Goal: Obtain resource: Download file/media

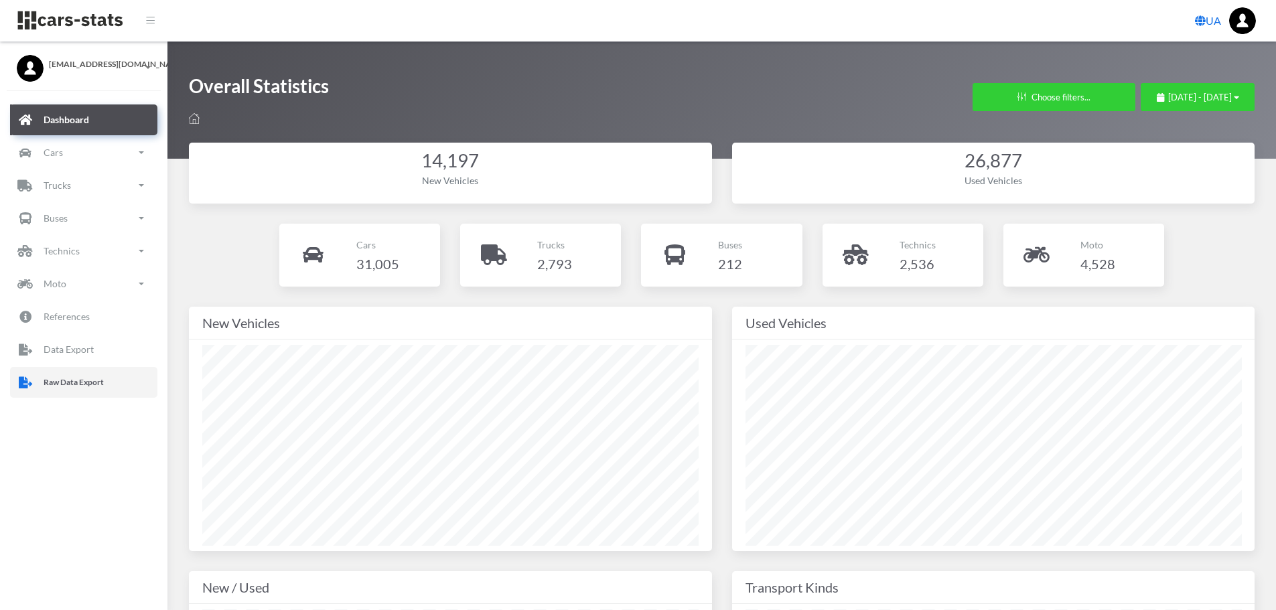
click at [69, 385] on p "Raw Data Export" at bounding box center [74, 382] width 60 height 15
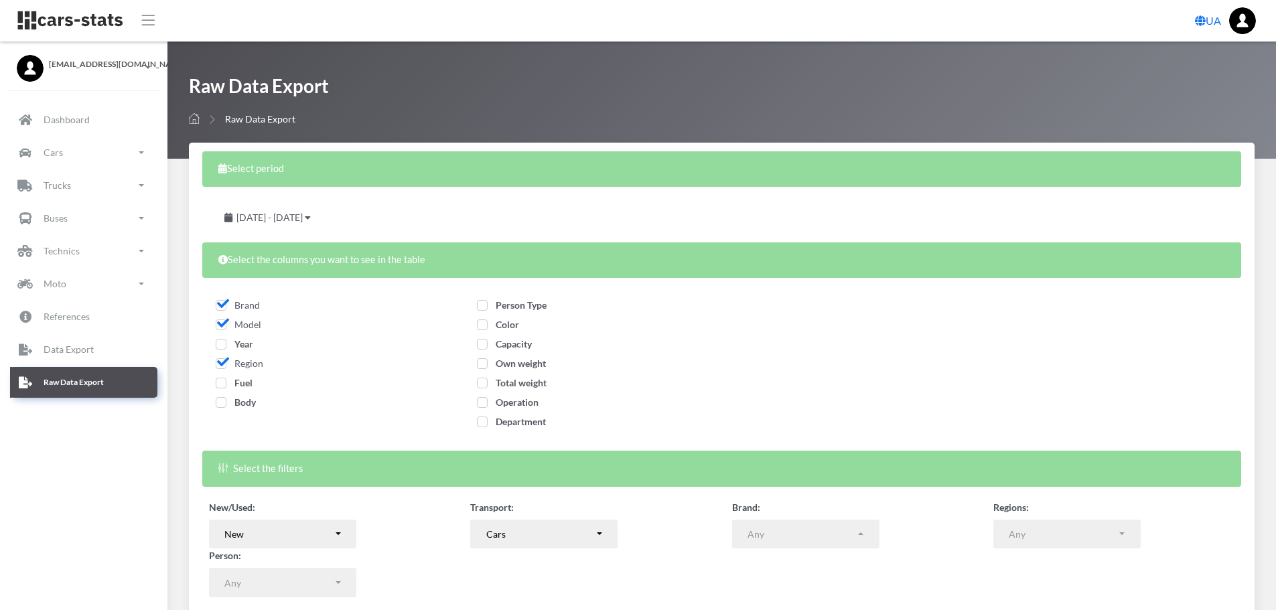
select select
click at [220, 347] on span "Year" at bounding box center [235, 343] width 38 height 11
checkbox input "true"
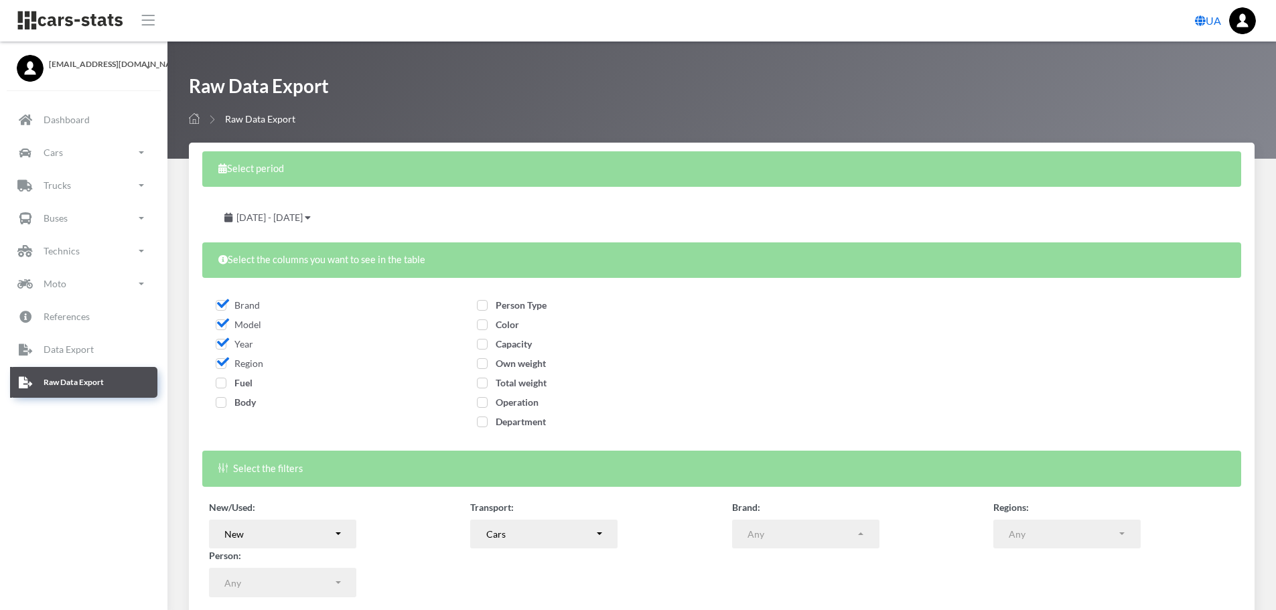
click at [224, 382] on span "Fuel" at bounding box center [234, 382] width 37 height 11
checkbox input "true"
click at [224, 403] on span "Body" at bounding box center [236, 402] width 40 height 11
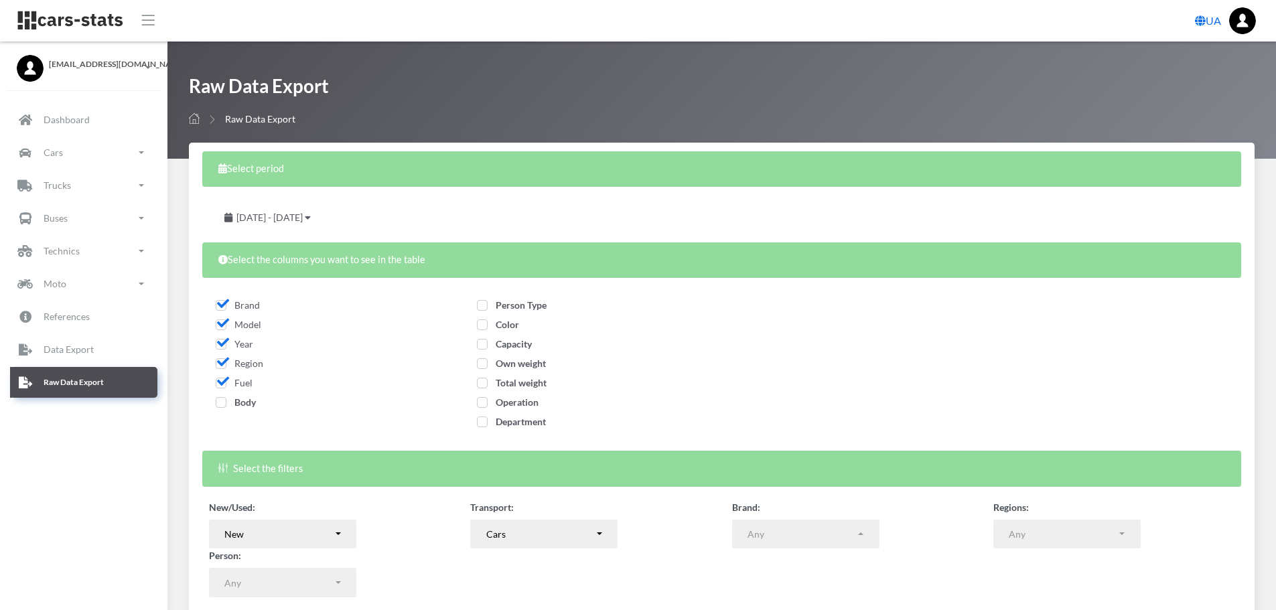
checkbox input "true"
click at [484, 307] on span "Person Type" at bounding box center [512, 304] width 70 height 11
checkbox input "true"
click at [485, 330] on span "Color" at bounding box center [498, 324] width 42 height 11
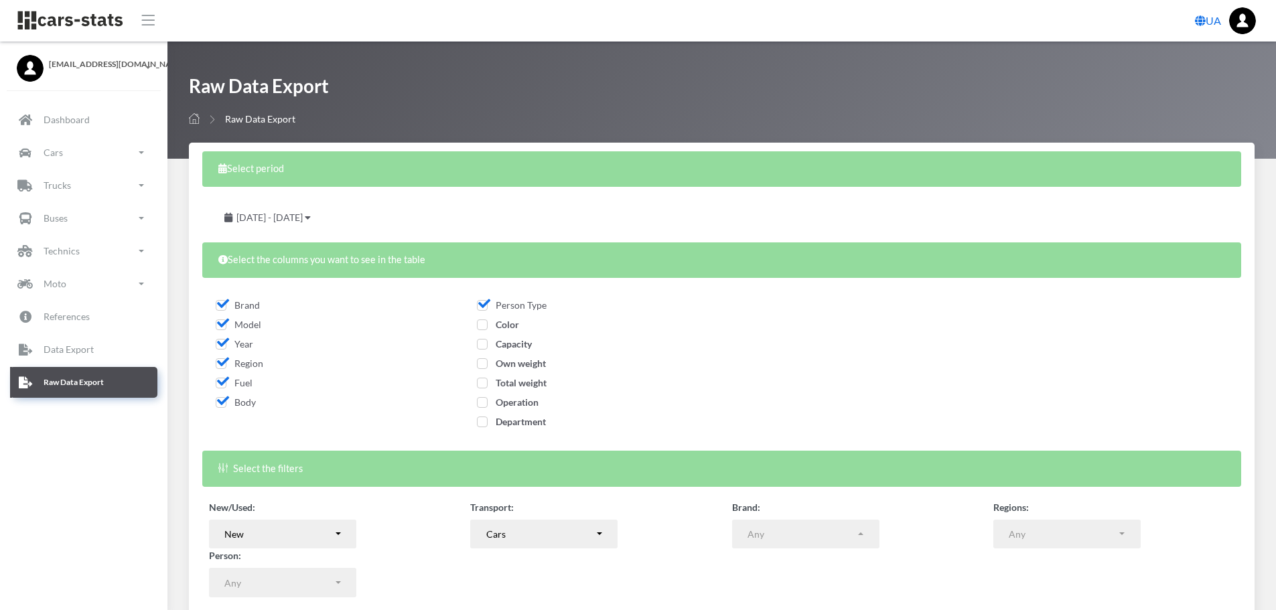
checkbox input "true"
click at [485, 350] on span "Capacity" at bounding box center [504, 343] width 55 height 11
checkbox input "true"
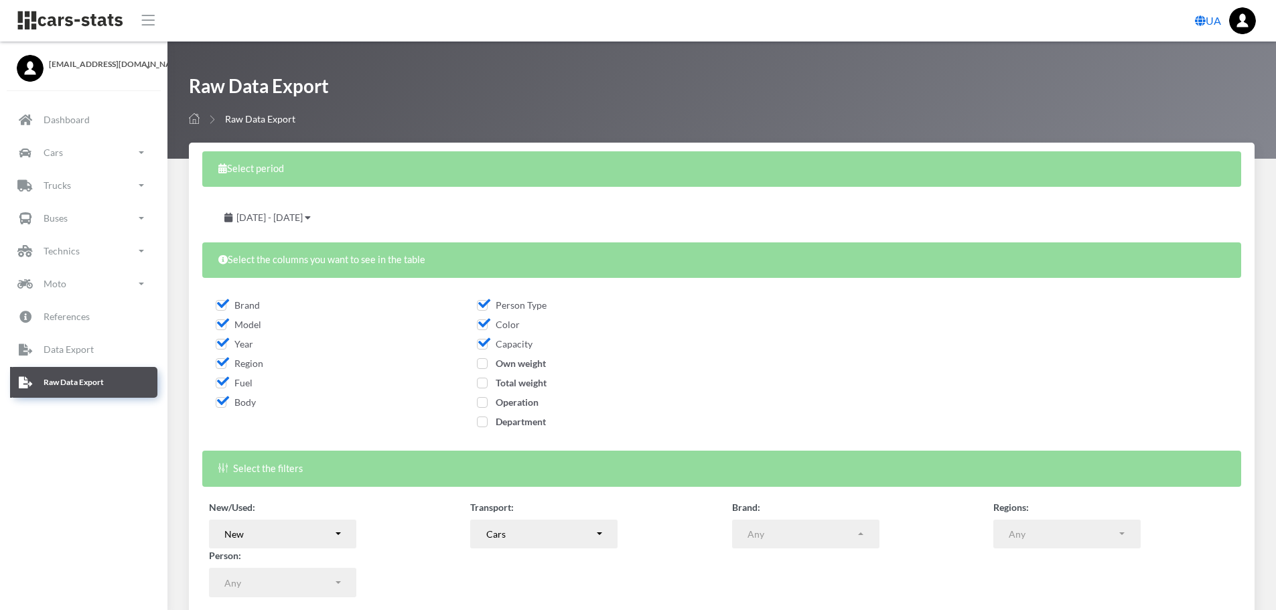
click at [484, 370] on label "Own weight" at bounding box center [511, 363] width 69 height 14
checkbox input "true"
click at [482, 380] on span "Total weight" at bounding box center [512, 382] width 70 height 11
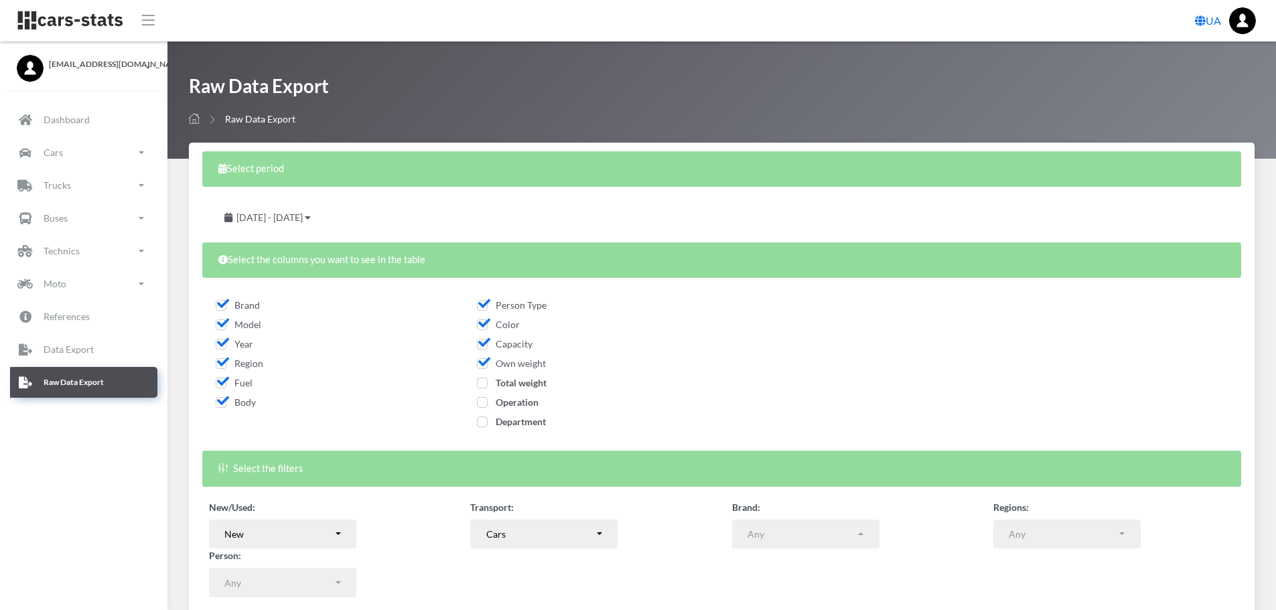
checkbox input "true"
click at [479, 400] on span "Operation" at bounding box center [508, 402] width 62 height 11
checkbox input "true"
click at [482, 422] on span "Department" at bounding box center [511, 421] width 69 height 11
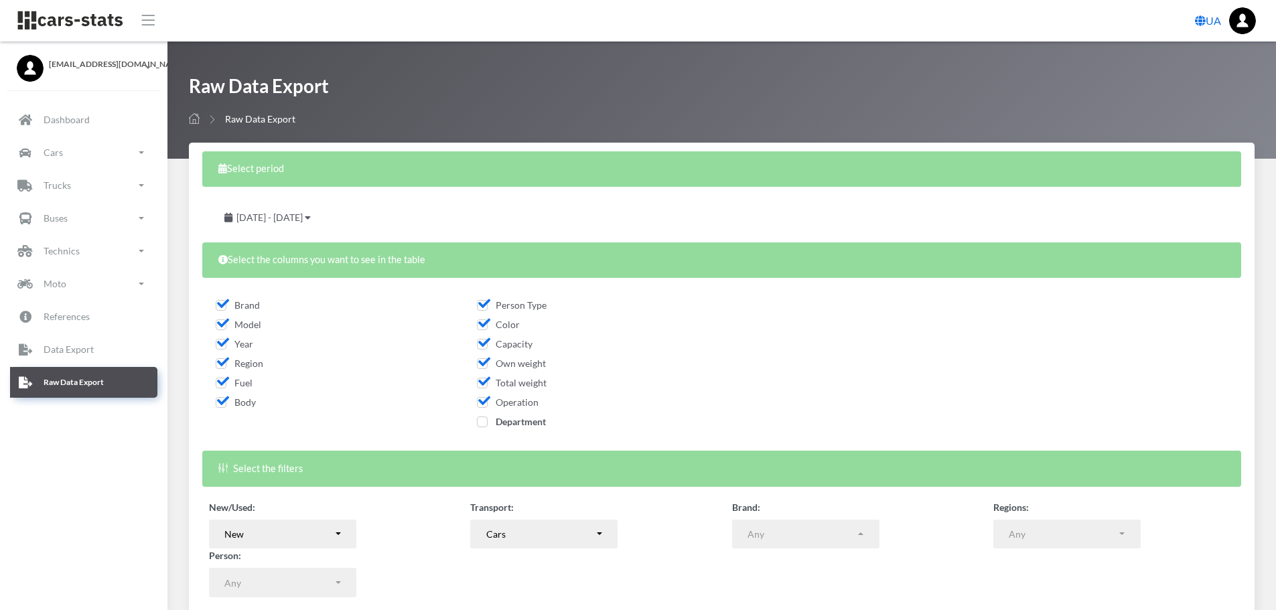
checkbox input "true"
click at [327, 217] on div "August 19, 2025 - September 18, 2025" at bounding box center [268, 217] width 118 height 29
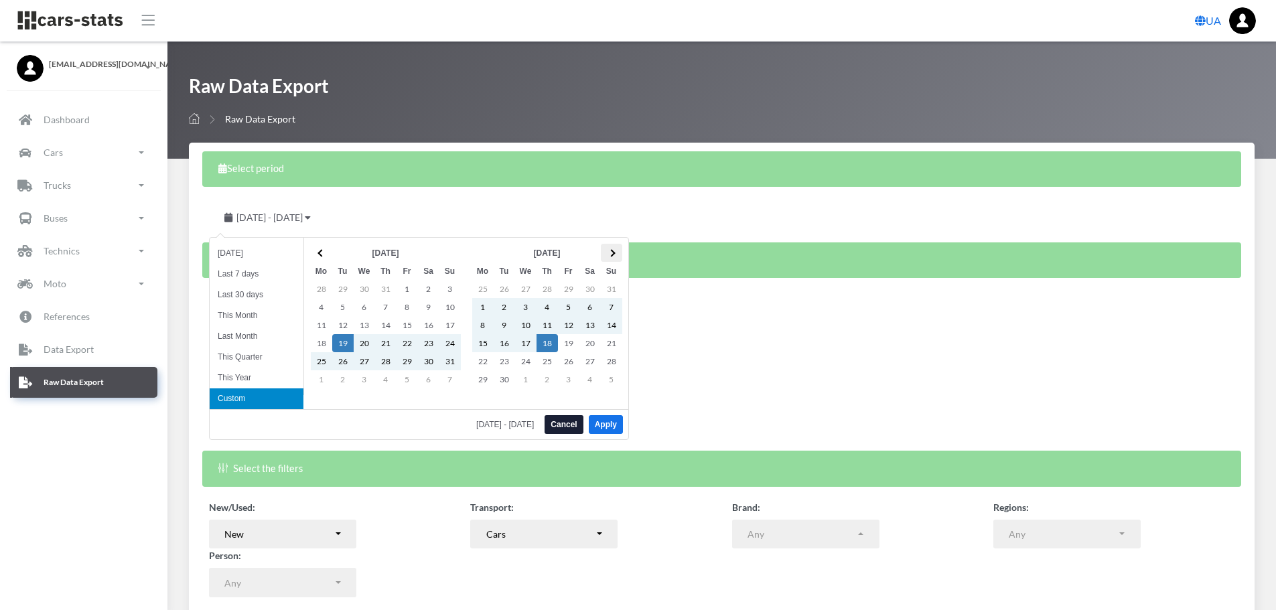
click at [612, 255] on span at bounding box center [611, 252] width 7 height 7
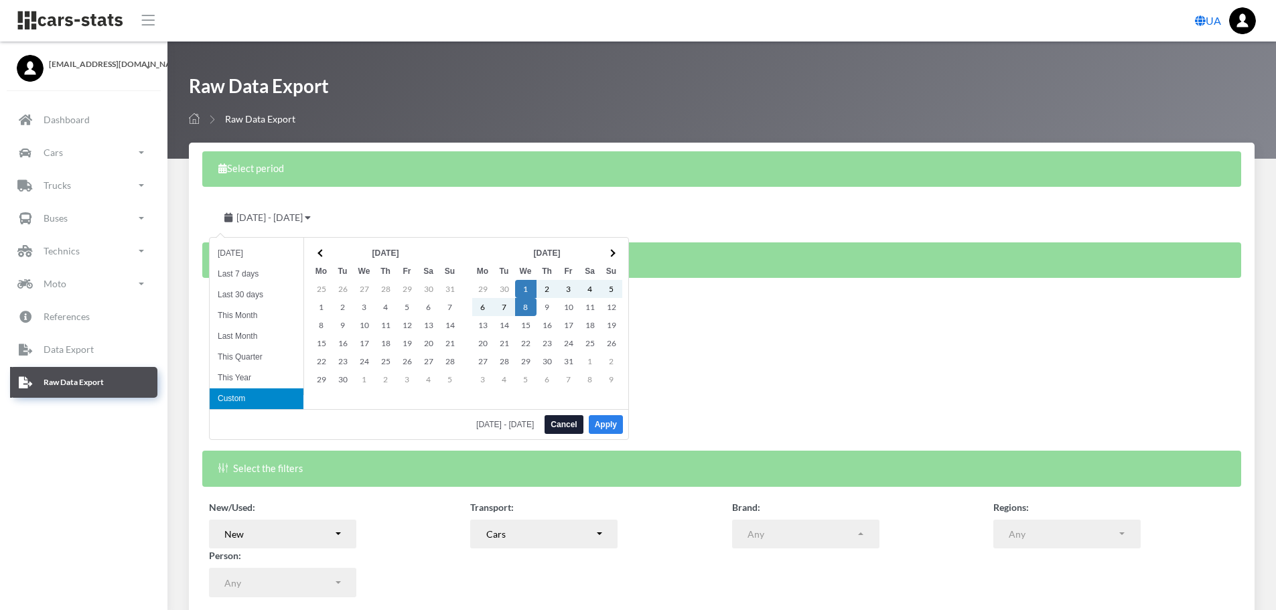
click at [604, 429] on button "Apply" at bounding box center [606, 424] width 34 height 19
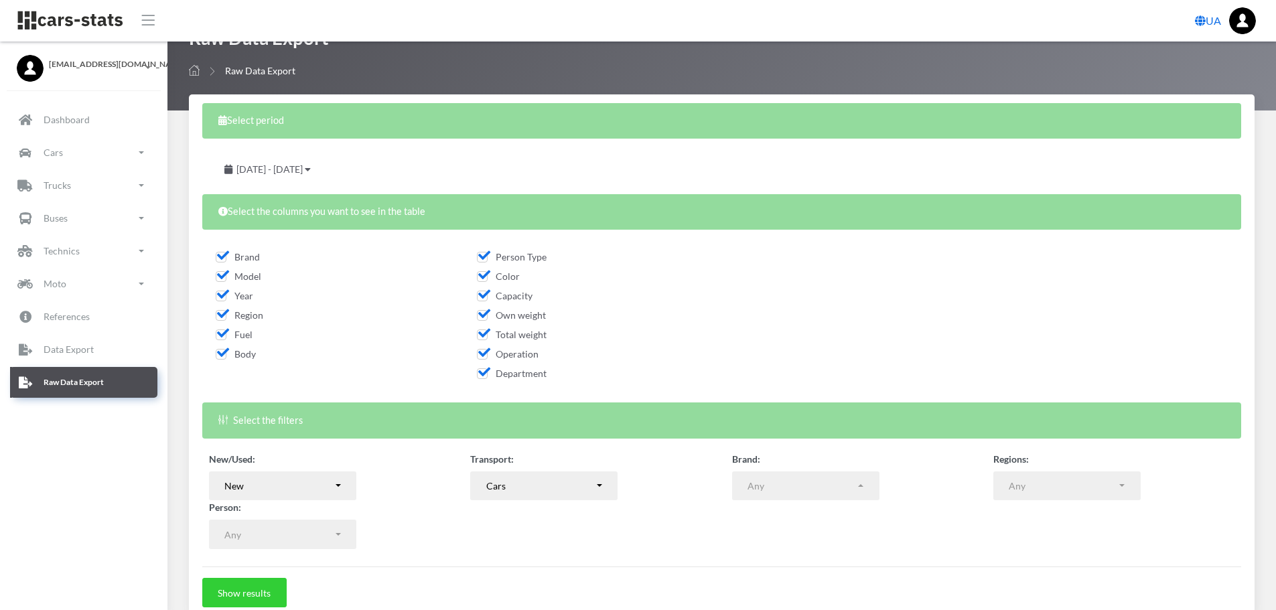
scroll to position [108, 0]
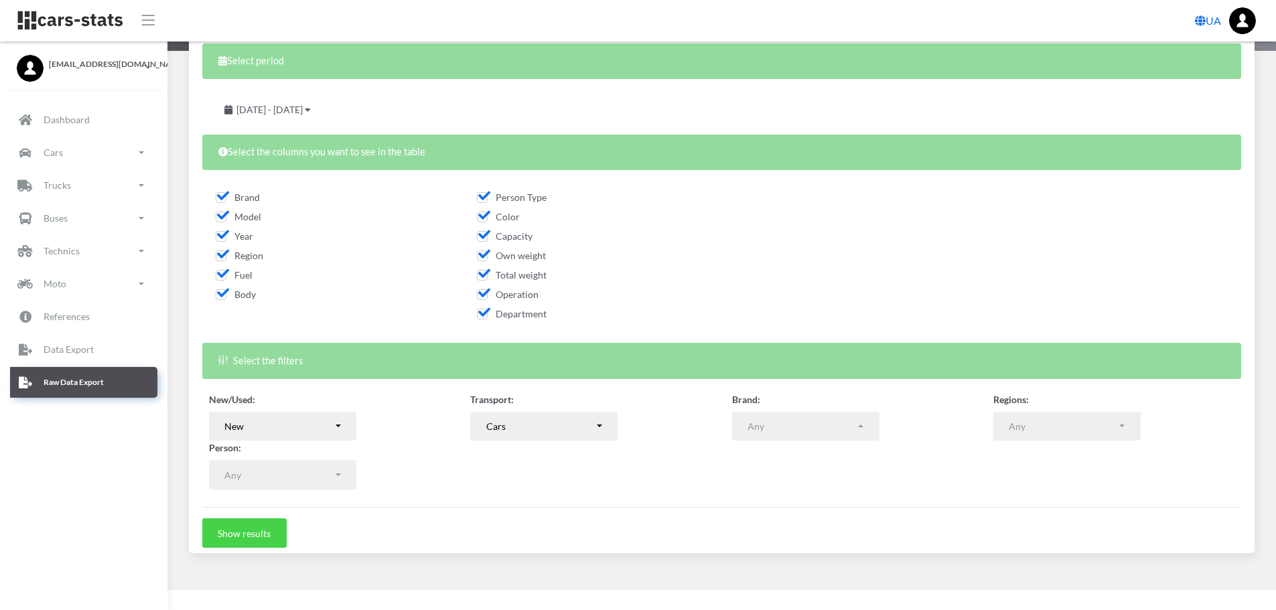
click at [246, 539] on button "Show results" at bounding box center [244, 532] width 84 height 29
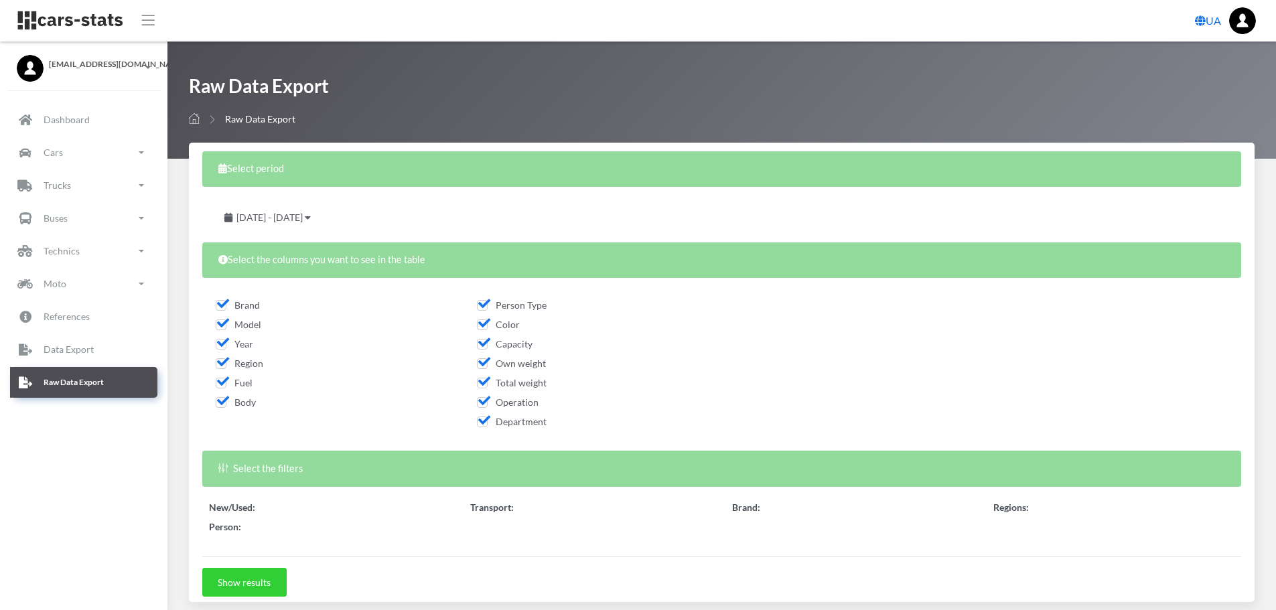
select select
select select "50"
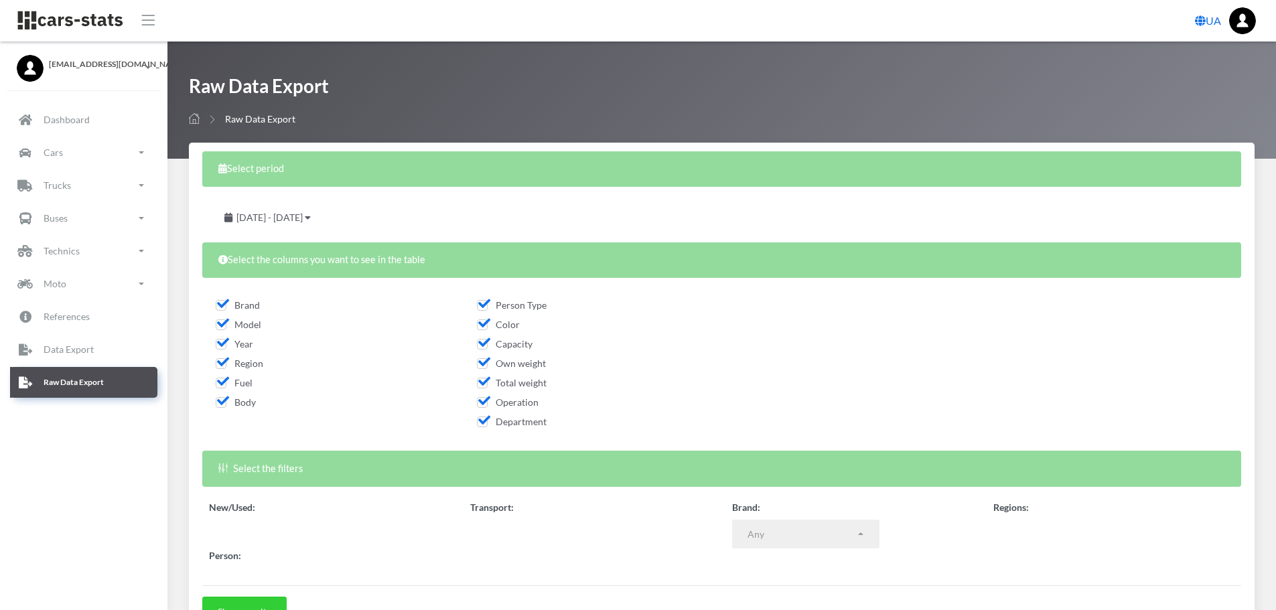
scroll to position [10, 10]
select select
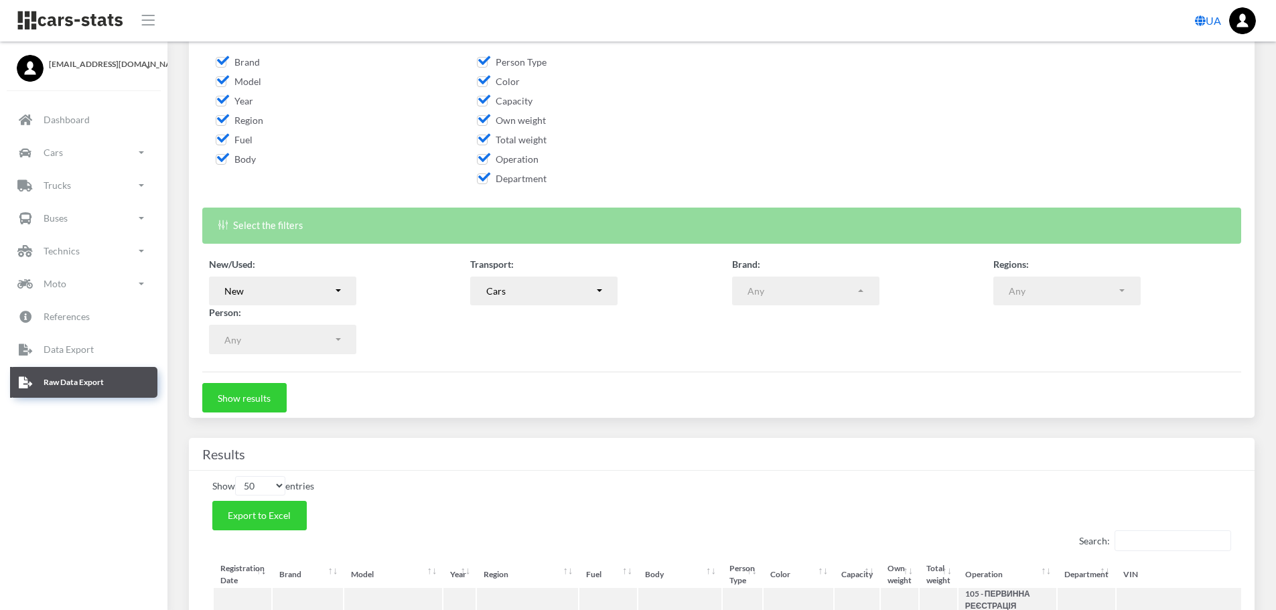
scroll to position [335, 0]
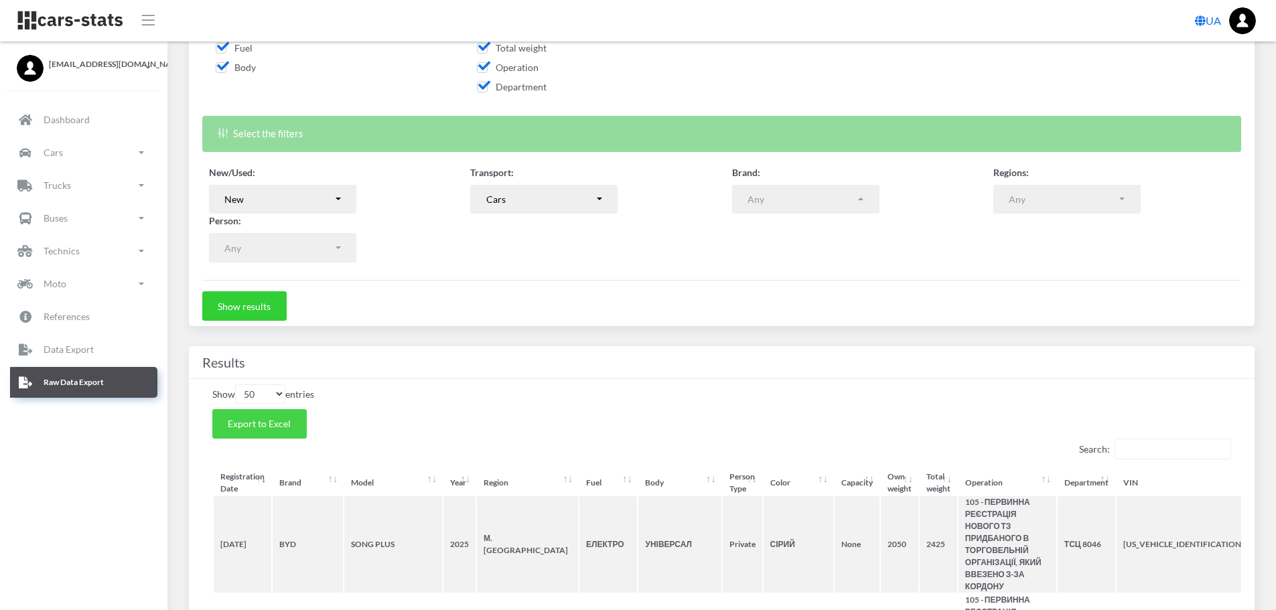
click at [291, 428] on button "Export to Excel" at bounding box center [259, 423] width 94 height 29
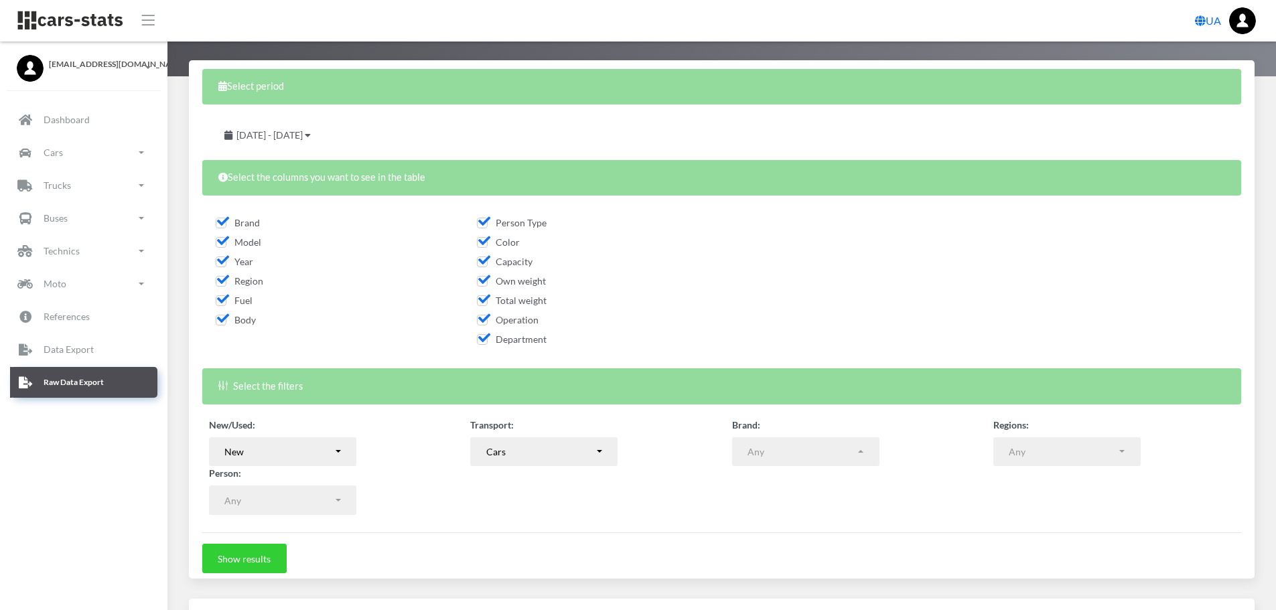
scroll to position [201, 0]
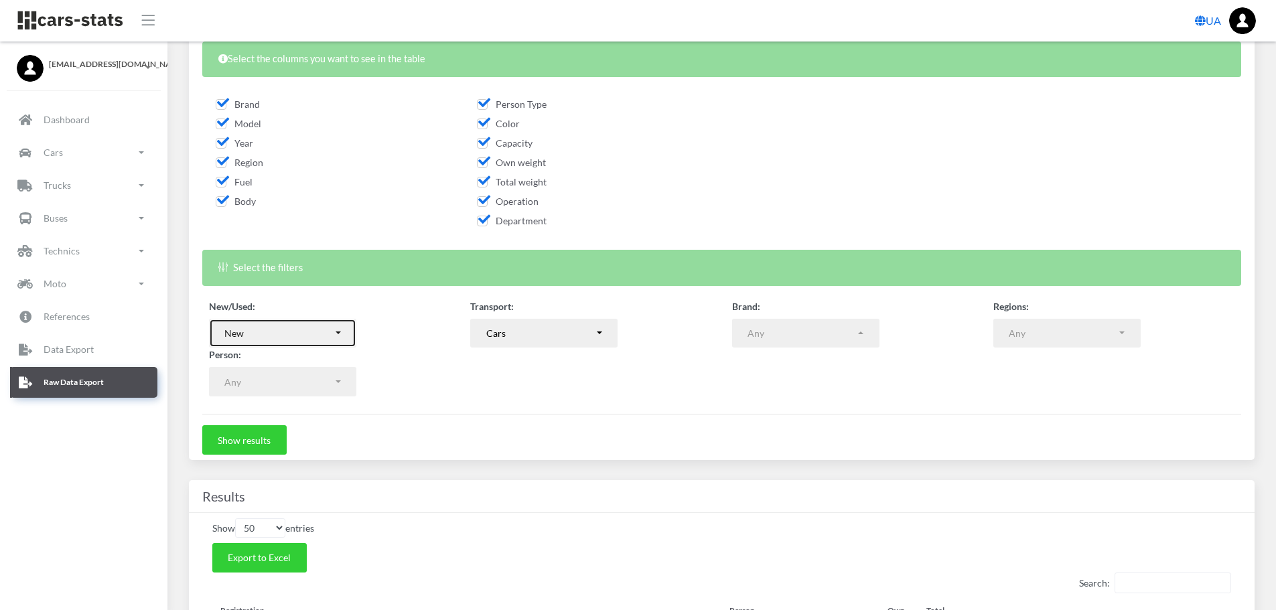
click at [340, 334] on button "New" at bounding box center [282, 333] width 147 height 29
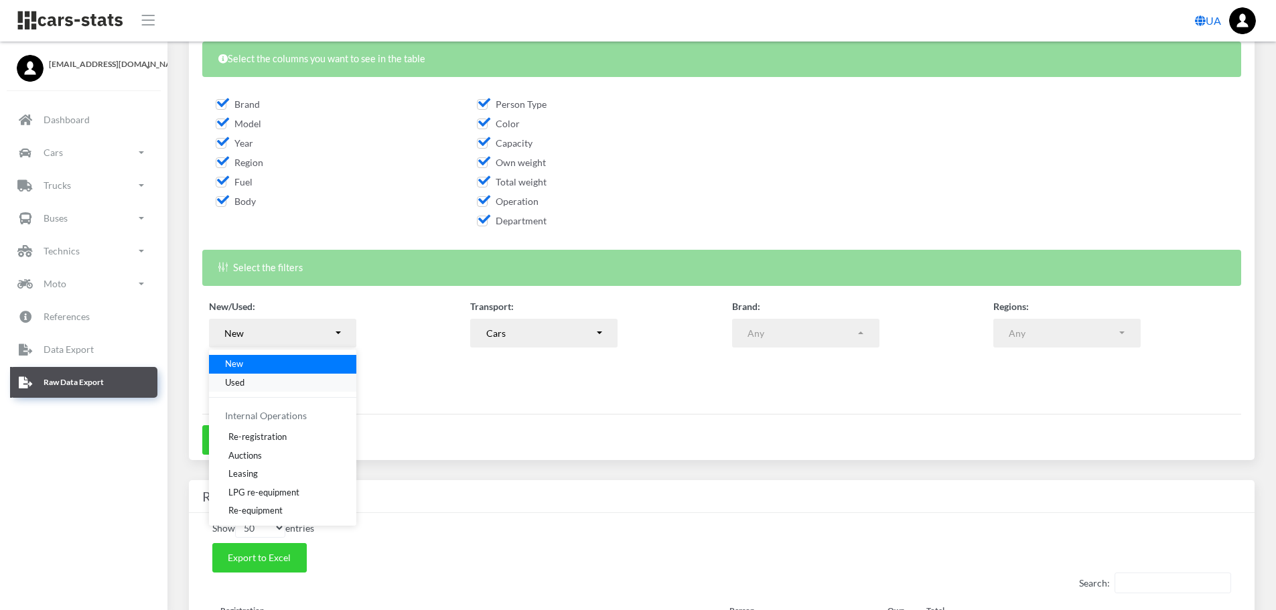
click at [244, 379] on span "Used" at bounding box center [234, 382] width 19 height 13
select select "used-import"
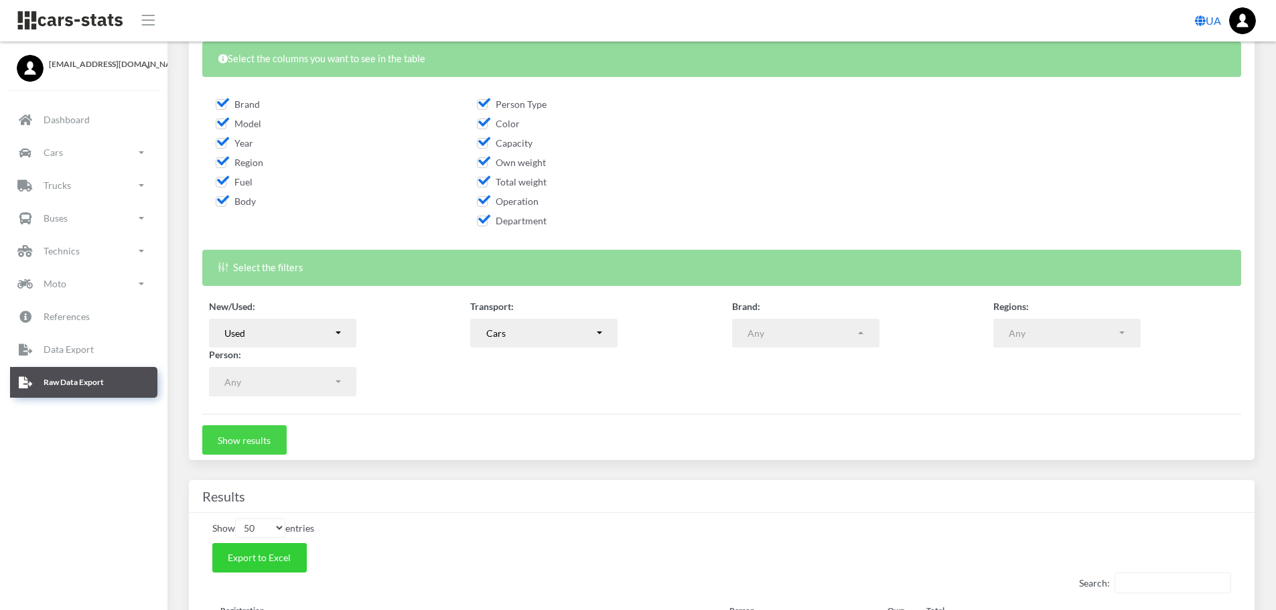
click at [251, 435] on button "Show results" at bounding box center [244, 439] width 84 height 29
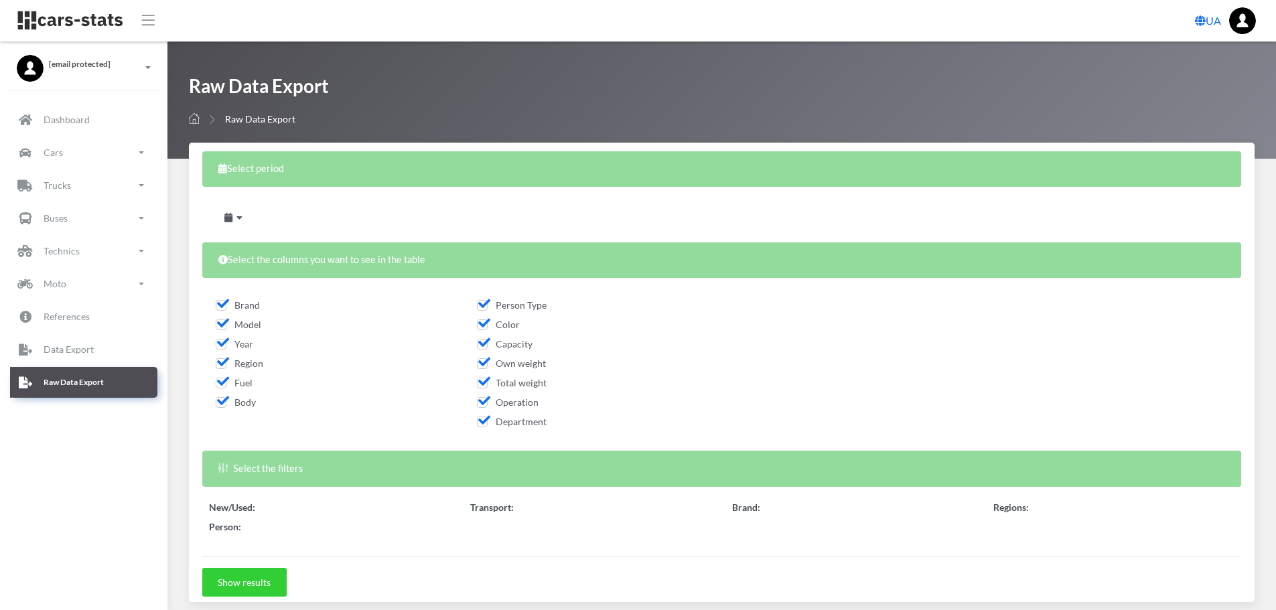
select select
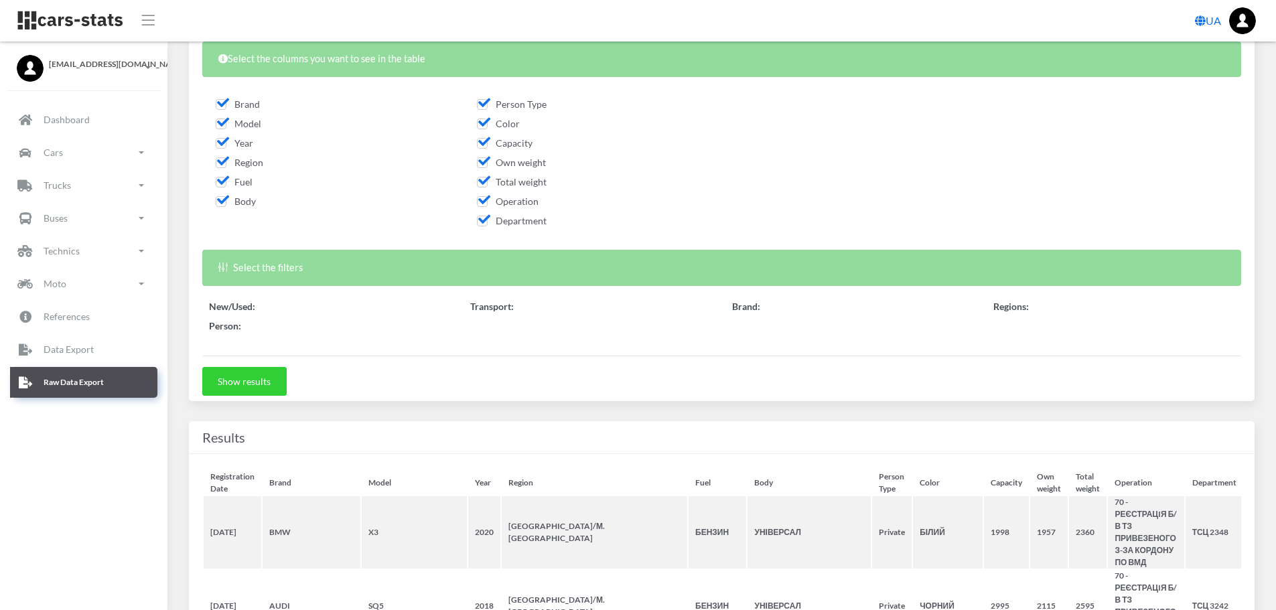
scroll to position [201, 0]
select select "50"
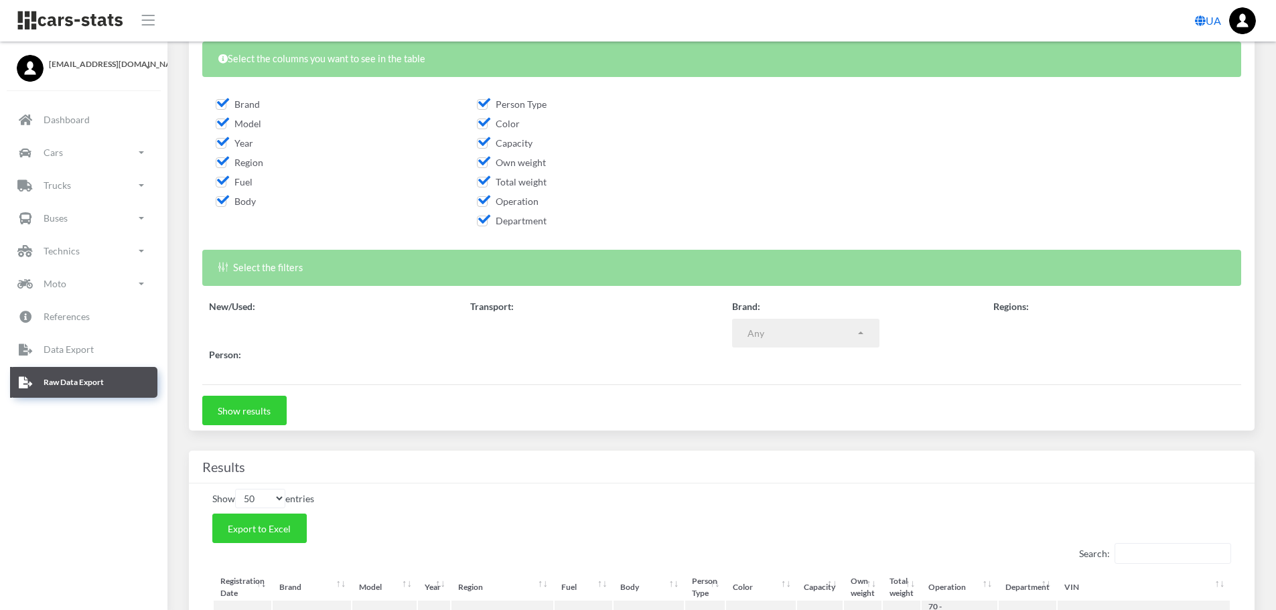
select select
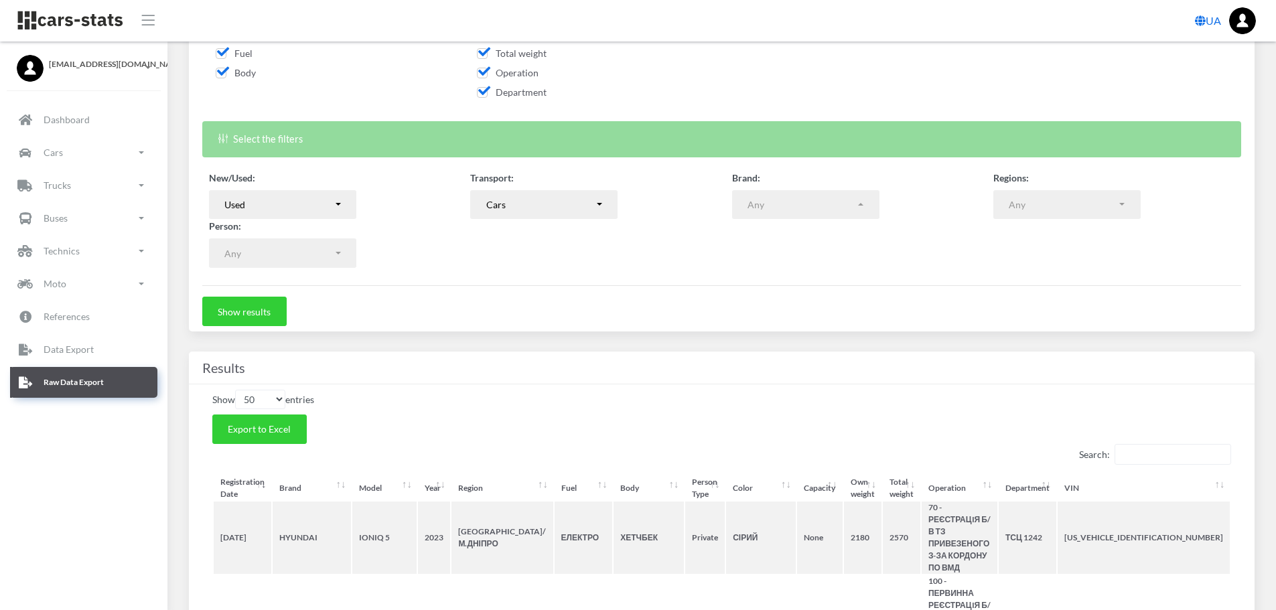
scroll to position [335, 0]
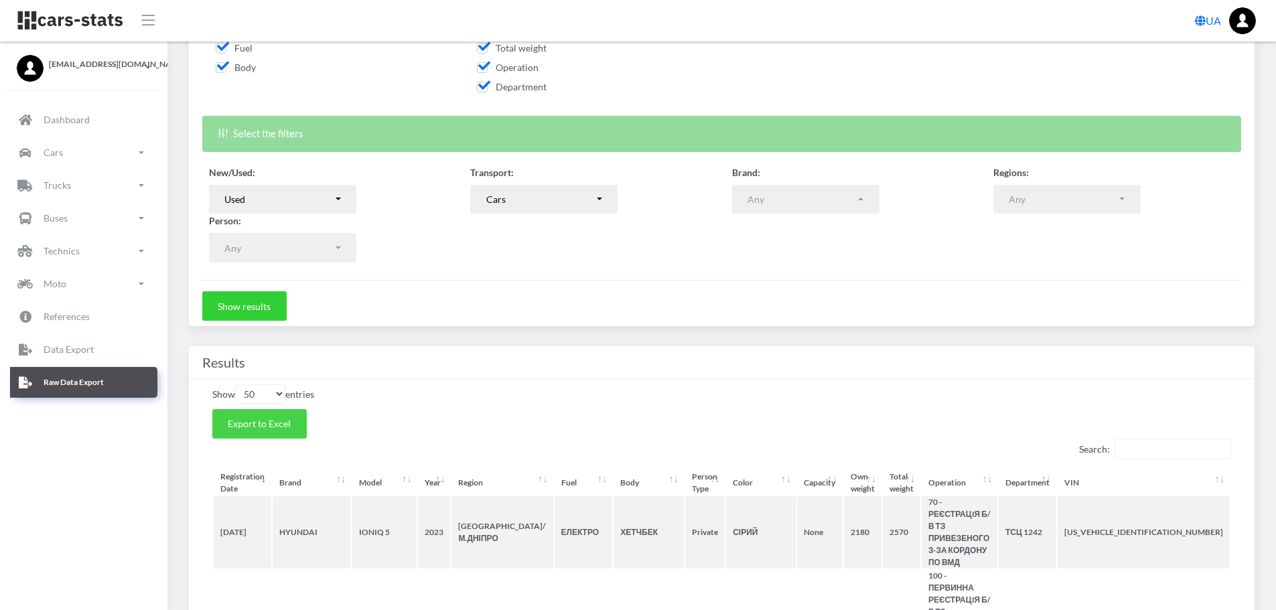
click at [284, 425] on span "Export to Excel" at bounding box center [259, 423] width 63 height 11
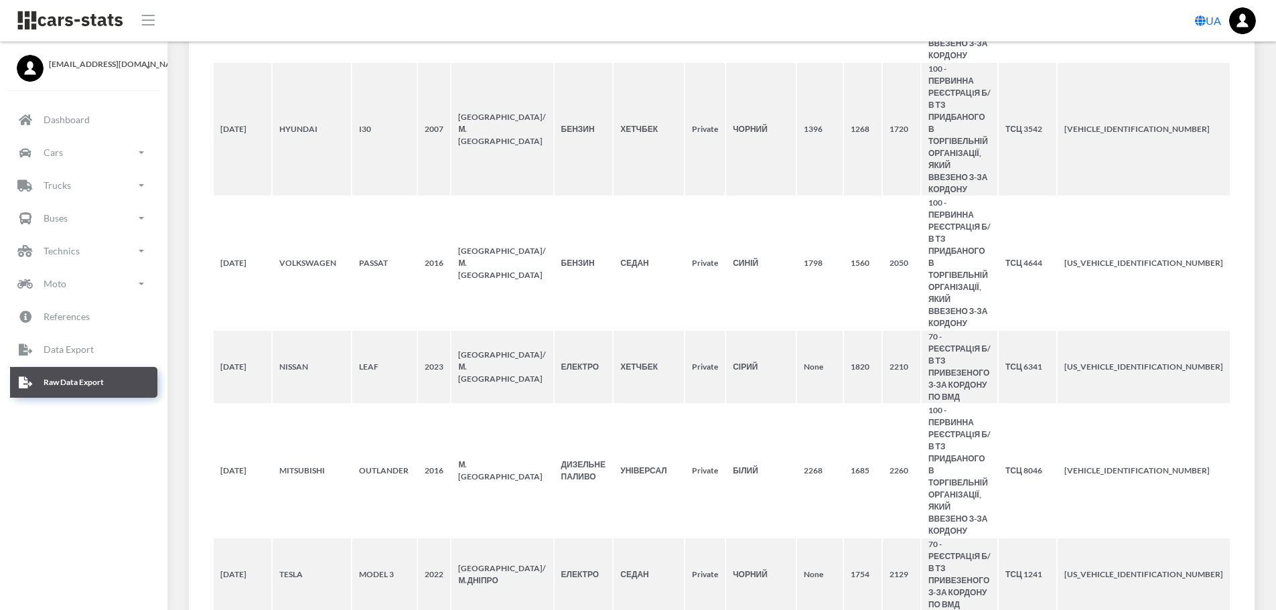
scroll to position [4436, 0]
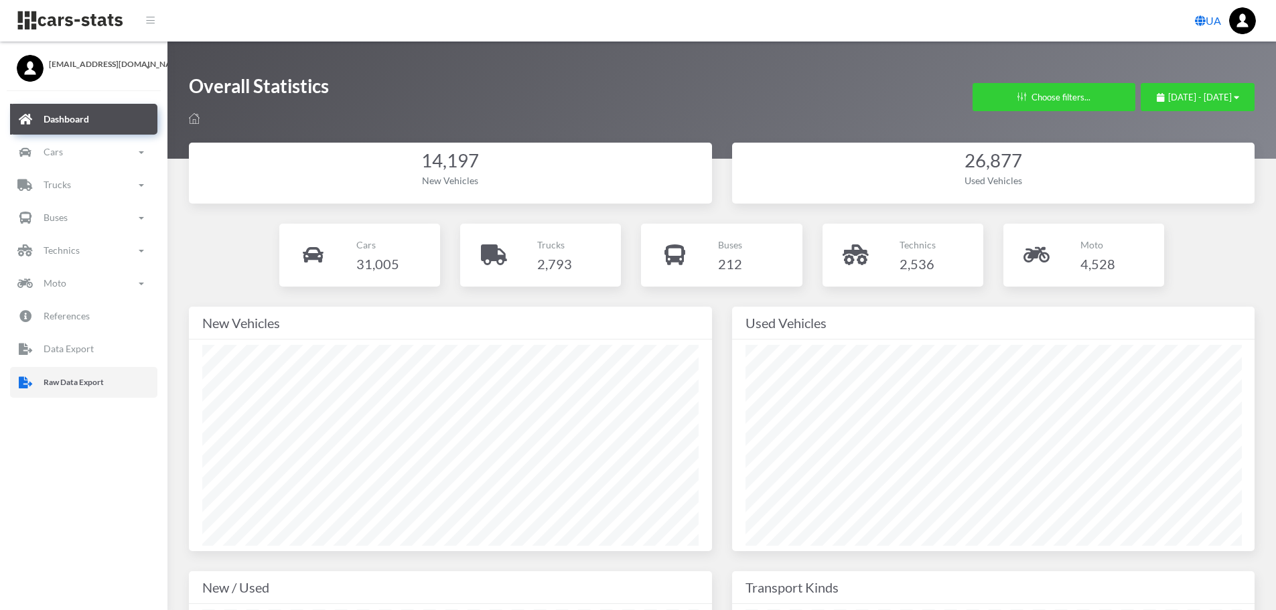
drag, startPoint x: 70, startPoint y: 385, endPoint x: 91, endPoint y: 372, distance: 24.9
click at [70, 385] on p "Raw Data Export" at bounding box center [74, 382] width 60 height 15
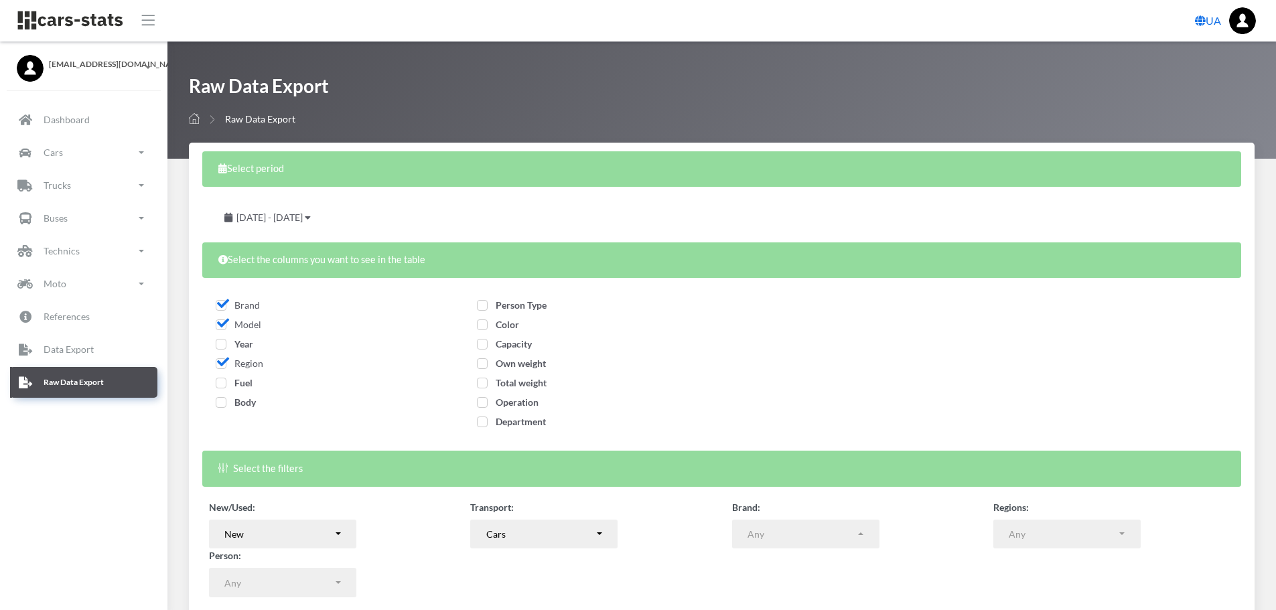
select select
drag, startPoint x: 222, startPoint y: 346, endPoint x: 222, endPoint y: 358, distance: 12.7
click at [222, 346] on span "Year" at bounding box center [235, 343] width 38 height 11
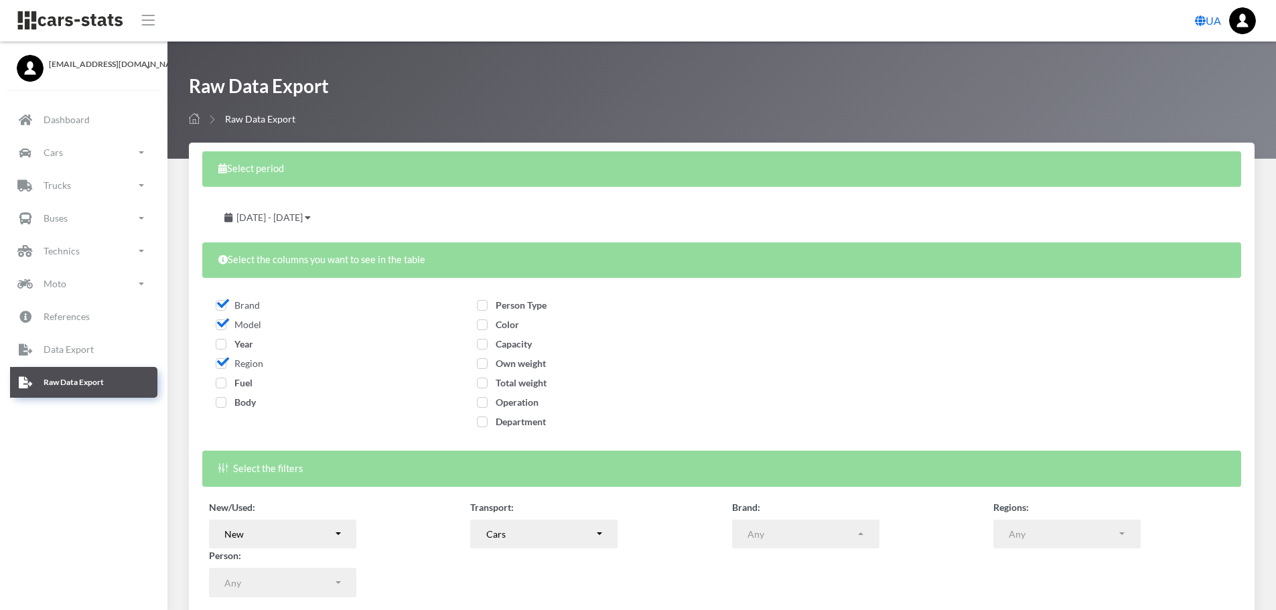
checkbox input "true"
click at [224, 384] on span "Fuel" at bounding box center [234, 382] width 37 height 11
checkbox input "true"
drag, startPoint x: 223, startPoint y: 403, endPoint x: 376, endPoint y: 344, distance: 164.3
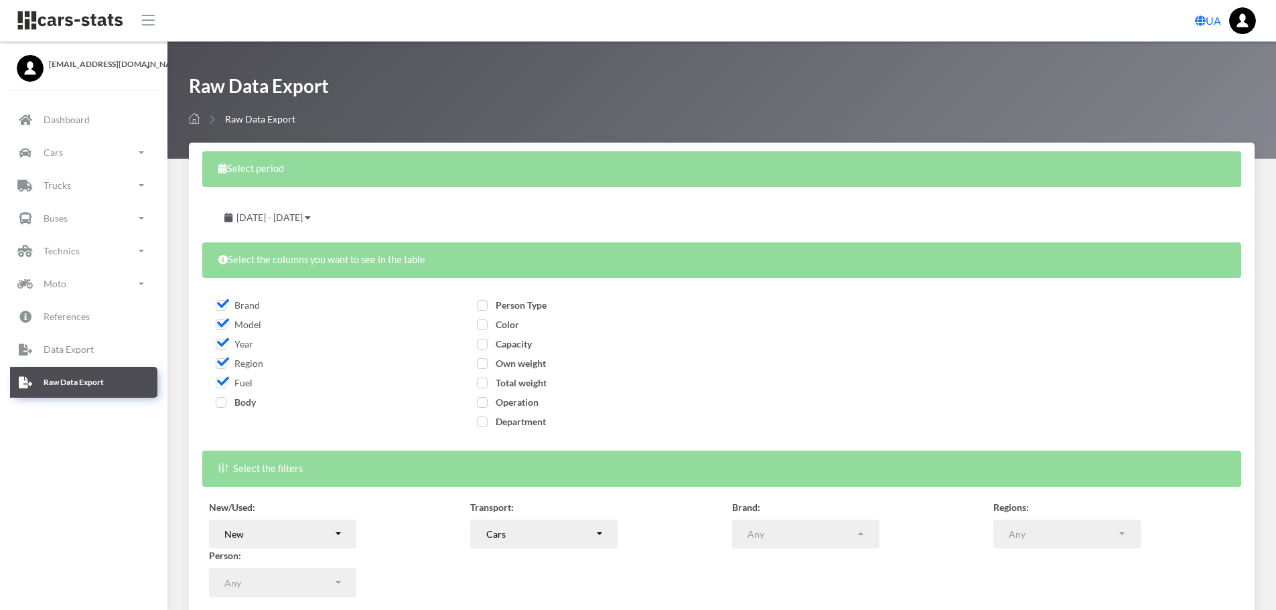
click at [226, 403] on span "Body" at bounding box center [236, 402] width 40 height 11
checkbox input "true"
drag, startPoint x: 484, startPoint y: 307, endPoint x: 488, endPoint y: 329, distance: 22.5
click at [486, 311] on label "Person Type" at bounding box center [512, 305] width 70 height 14
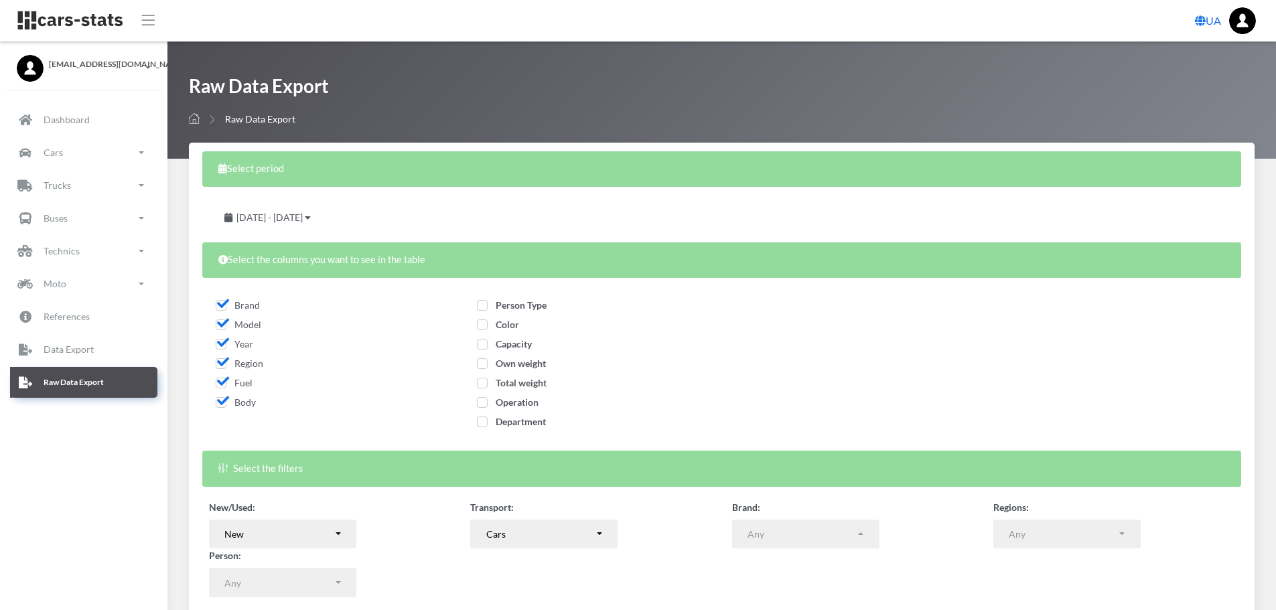
checkbox input "true"
click at [489, 331] on label "Color" at bounding box center [498, 324] width 42 height 14
checkbox input "true"
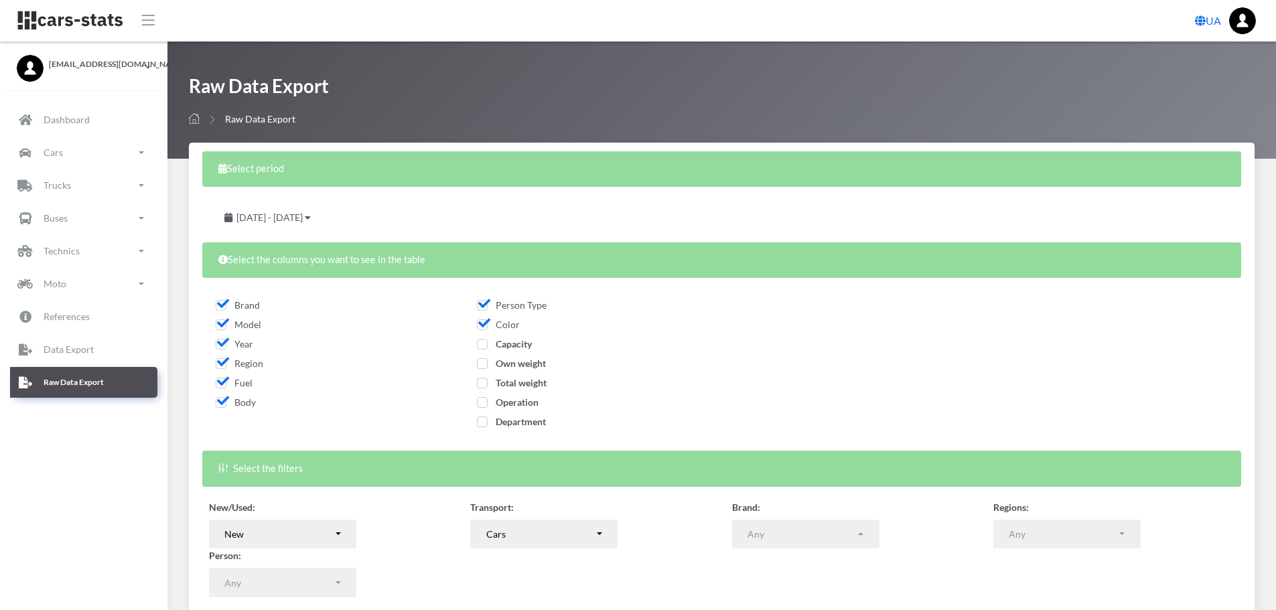
click at [482, 344] on span "Capacity" at bounding box center [504, 343] width 55 height 11
checkbox input "true"
drag, startPoint x: 482, startPoint y: 364, endPoint x: 482, endPoint y: 372, distance: 7.4
click at [482, 365] on span "Own weight" at bounding box center [511, 363] width 69 height 11
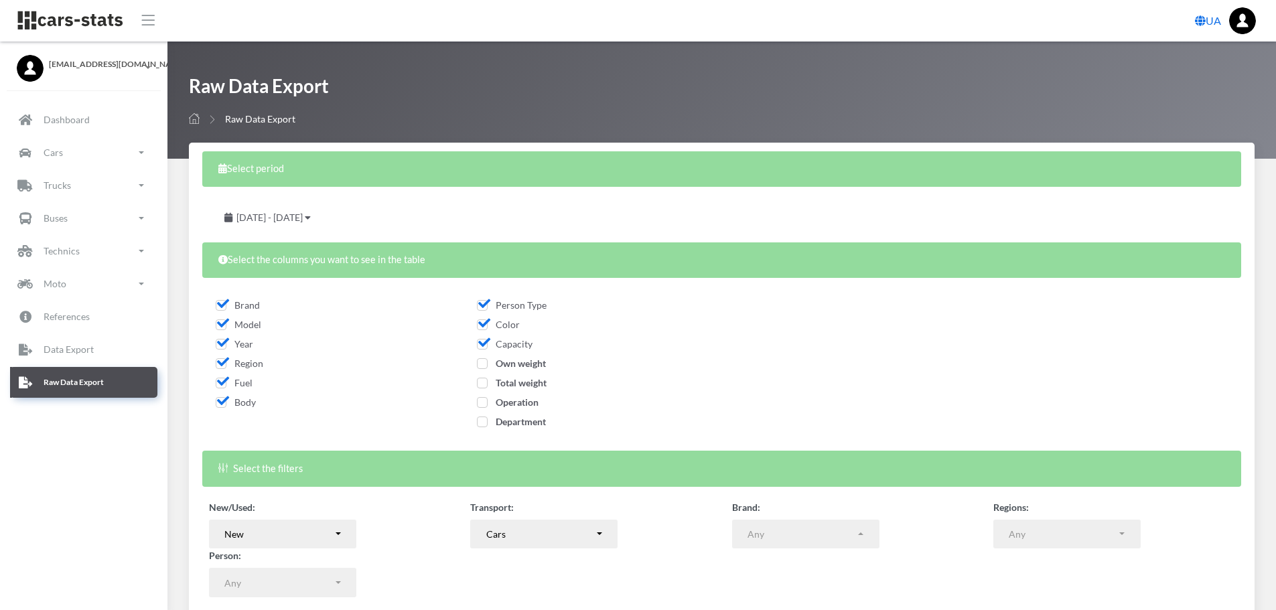
checkbox input "true"
click at [482, 381] on span "Total weight" at bounding box center [512, 382] width 70 height 11
checkbox input "true"
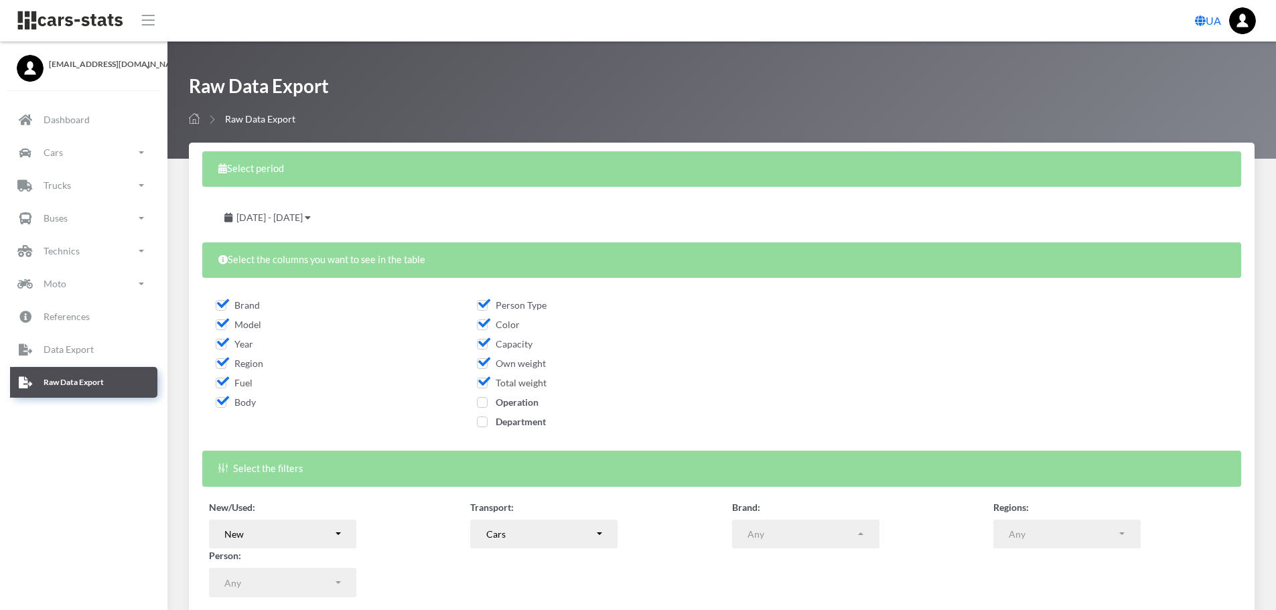
drag, startPoint x: 482, startPoint y: 401, endPoint x: 482, endPoint y: 417, distance: 16.1
click at [482, 403] on span "Operation" at bounding box center [508, 402] width 62 height 11
checkbox input "true"
click at [482, 422] on span "Department" at bounding box center [511, 421] width 69 height 11
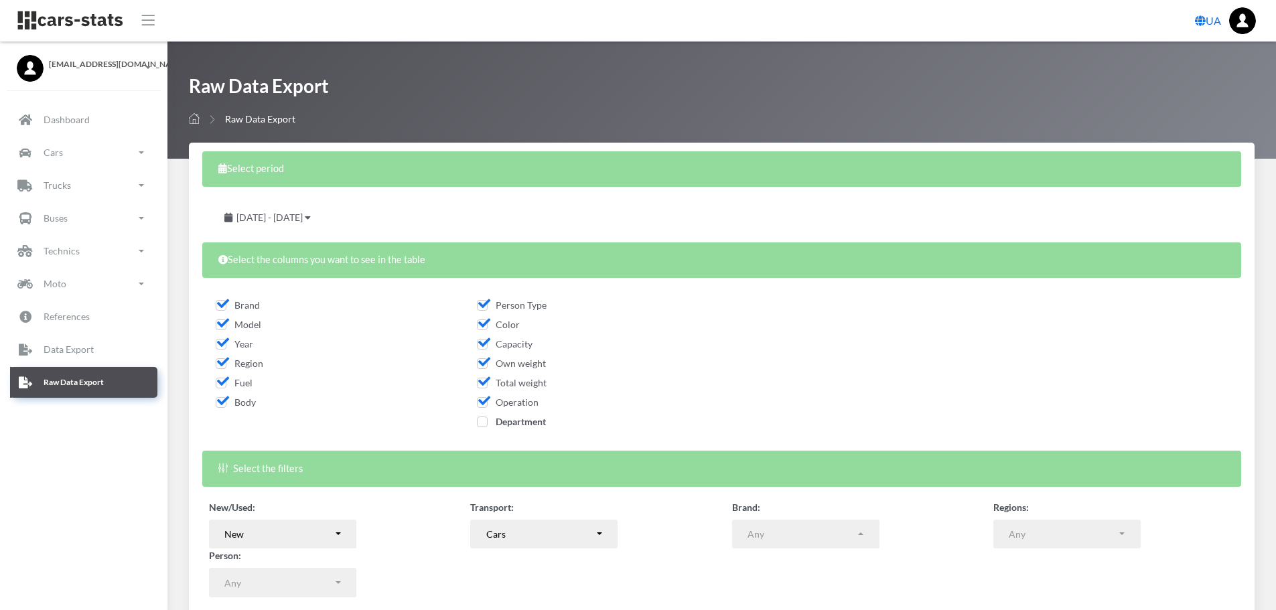
checkbox input "true"
click at [303, 218] on span "August 19, 2025 - September 18, 2025" at bounding box center [269, 217] width 66 height 11
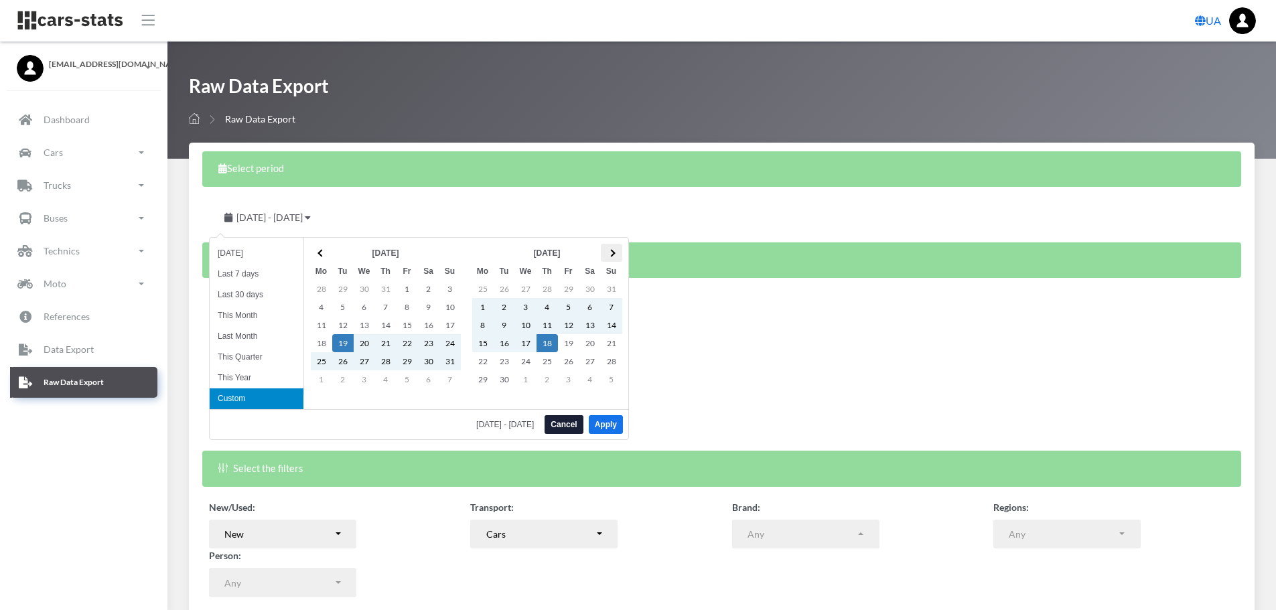
click at [612, 252] on span at bounding box center [611, 252] width 7 height 7
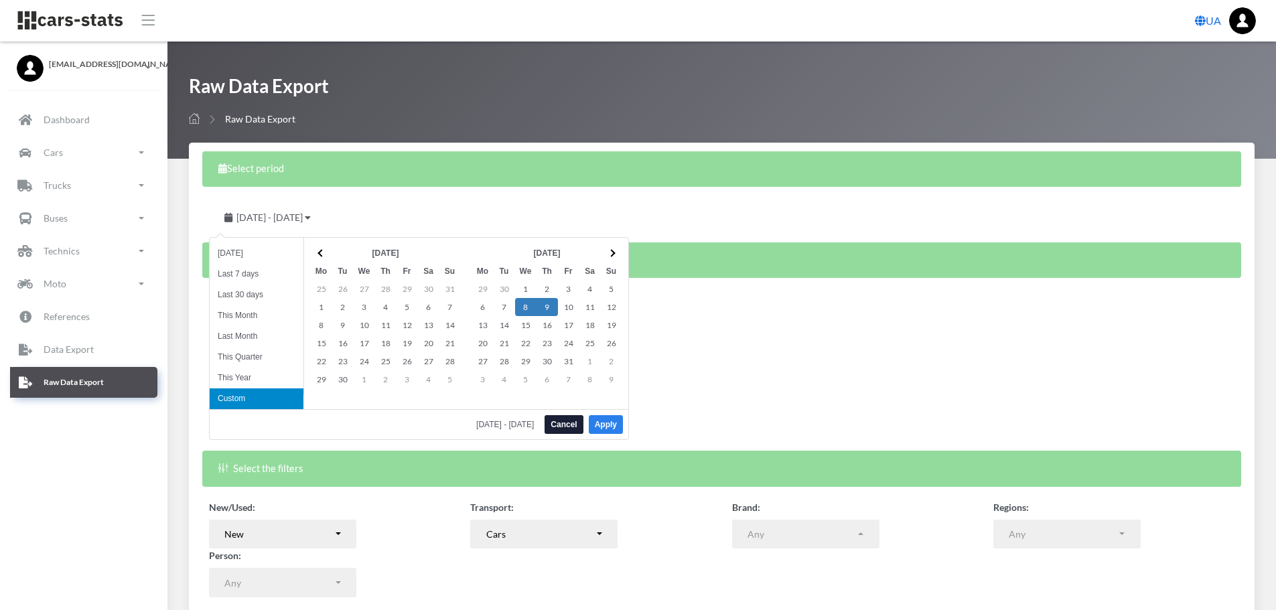
click at [604, 415] on button "Apply" at bounding box center [606, 424] width 34 height 19
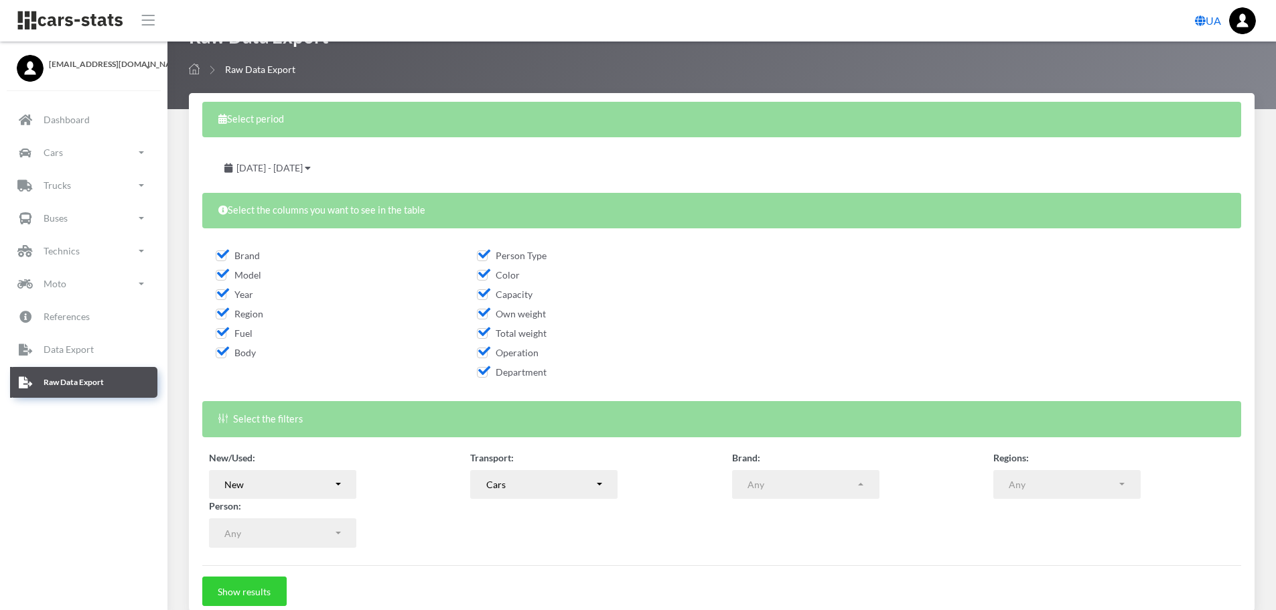
scroll to position [108, 0]
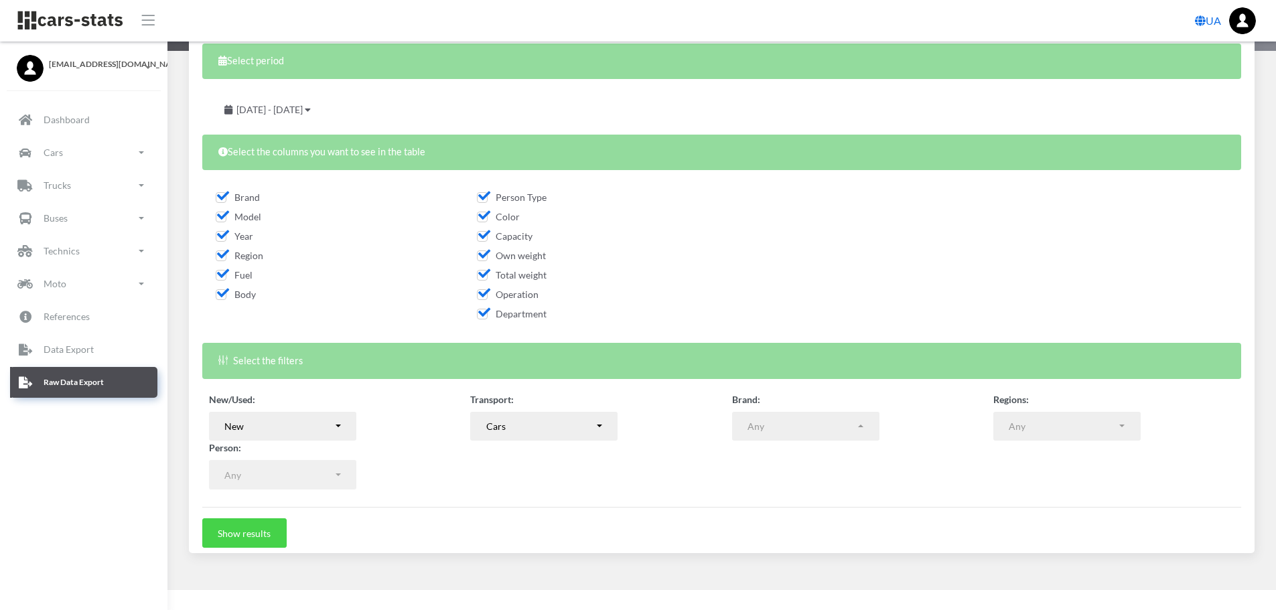
drag, startPoint x: 262, startPoint y: 527, endPoint x: 344, endPoint y: 481, distance: 93.9
click at [263, 527] on button "Show results" at bounding box center [244, 532] width 84 height 29
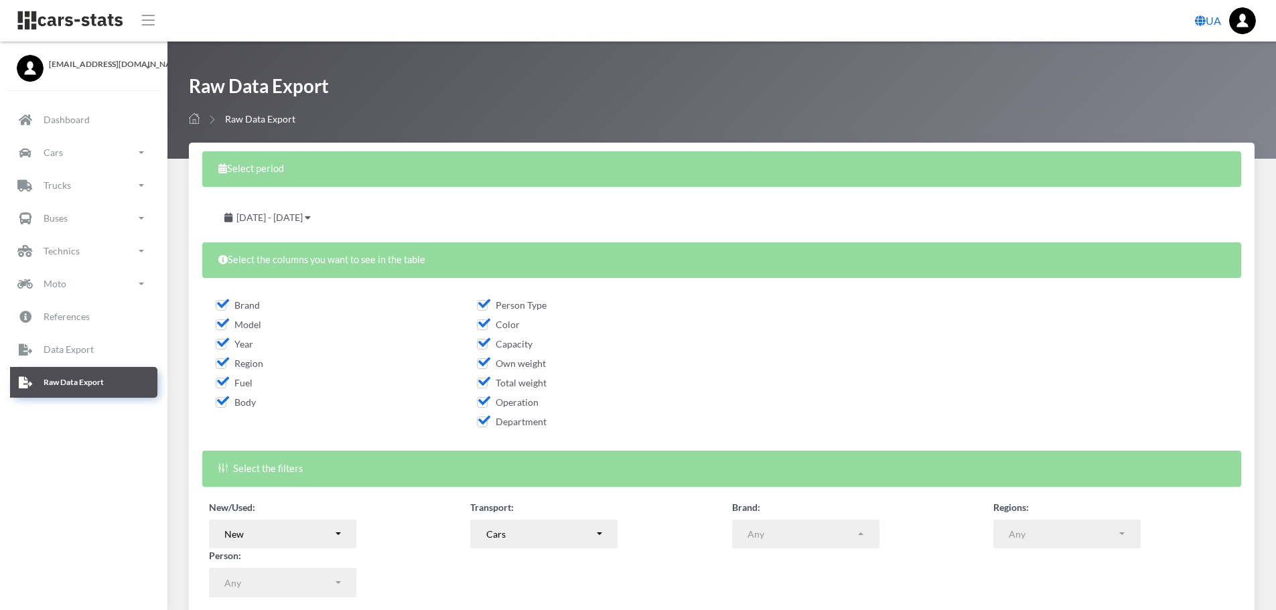
select select
select select "50"
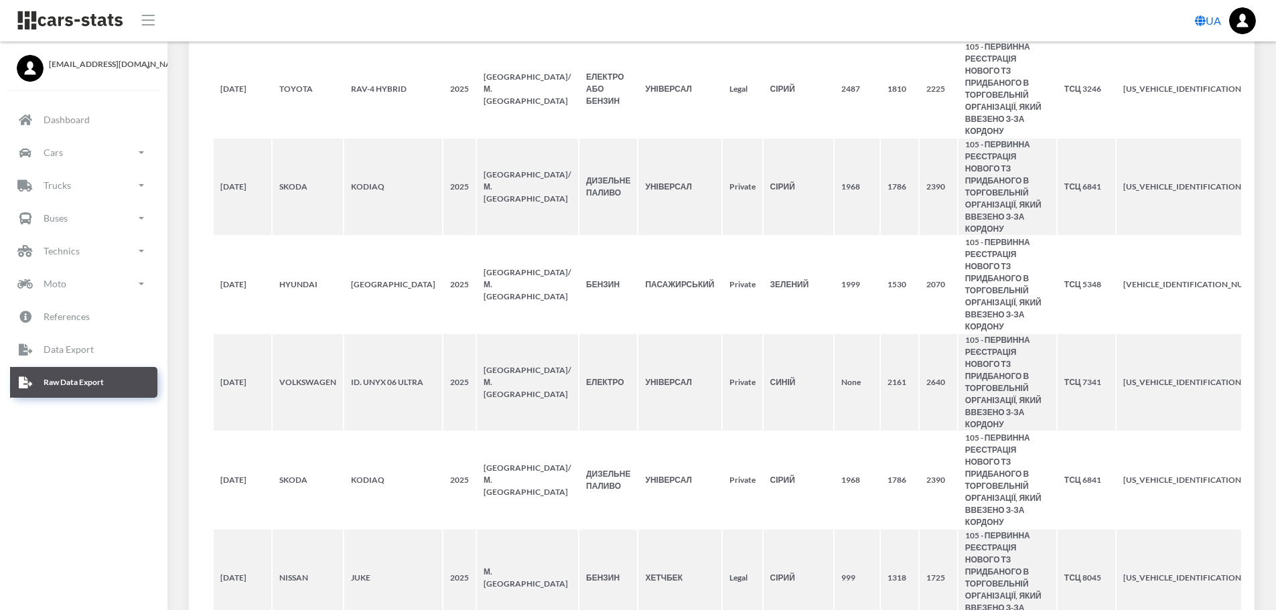
scroll to position [4026, 0]
